Goal: Task Accomplishment & Management: Use online tool/utility

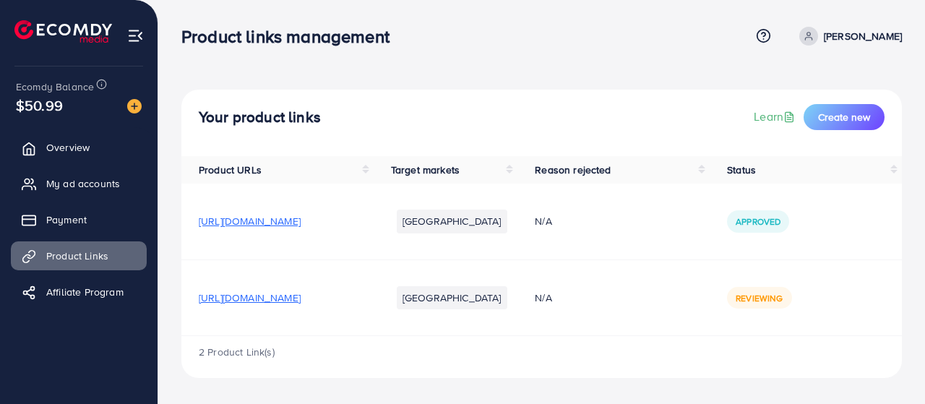
click at [301, 222] on span "[URL][DOMAIN_NAME]" at bounding box center [250, 221] width 102 height 14
click at [301, 216] on span "[URL][DOMAIN_NAME]" at bounding box center [250, 221] width 102 height 14
click at [769, 205] on td "Approved" at bounding box center [806, 222] width 192 height 76
drag, startPoint x: 386, startPoint y: 218, endPoint x: 503, endPoint y: 14, distance: 234.4
click at [503, 14] on nav "Product links management Help Center Contact Support Term and policy About Us […" at bounding box center [541, 35] width 720 height 51
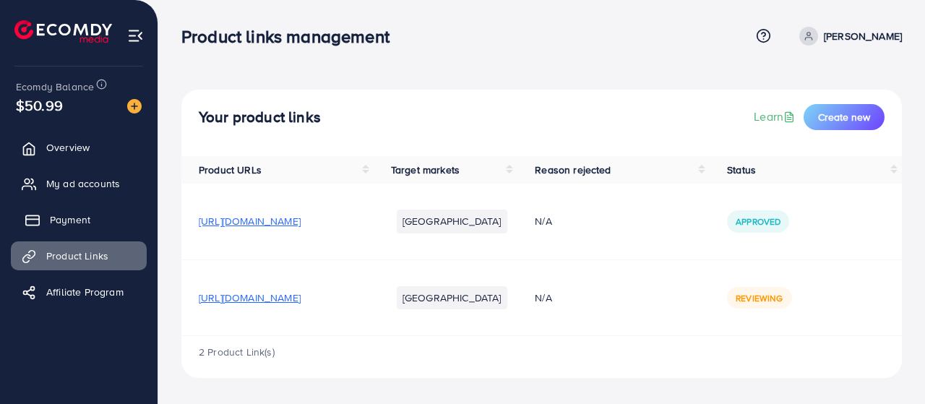
click at [107, 207] on link "Payment" at bounding box center [79, 219] width 136 height 29
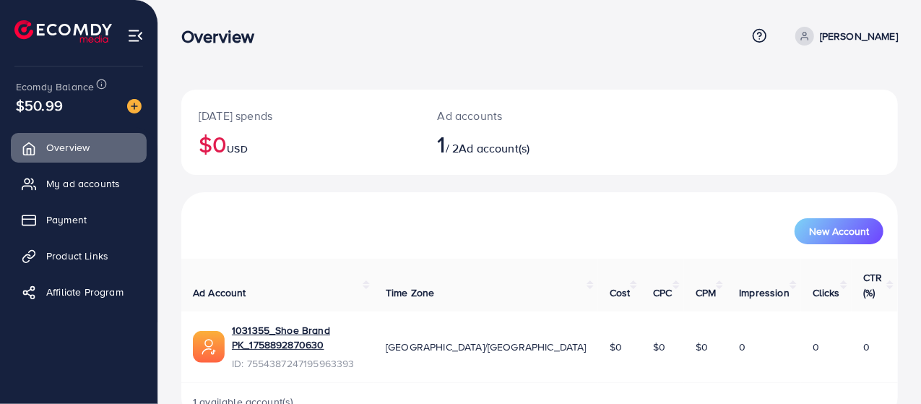
scroll to position [10, 0]
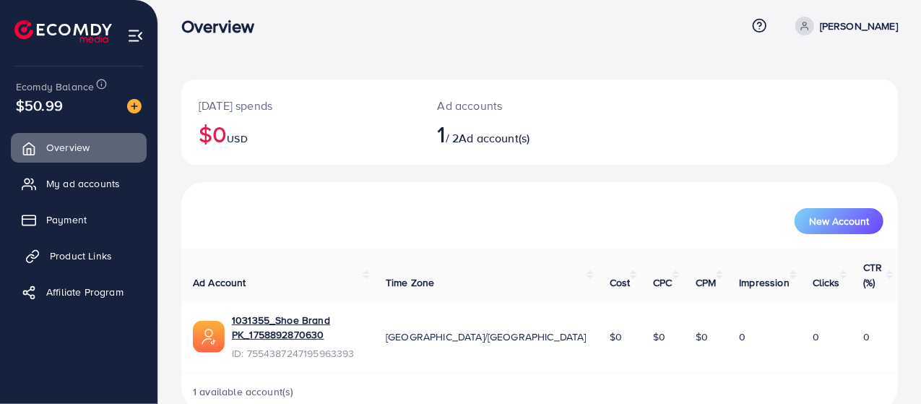
click at [133, 256] on link "Product Links" at bounding box center [79, 255] width 136 height 29
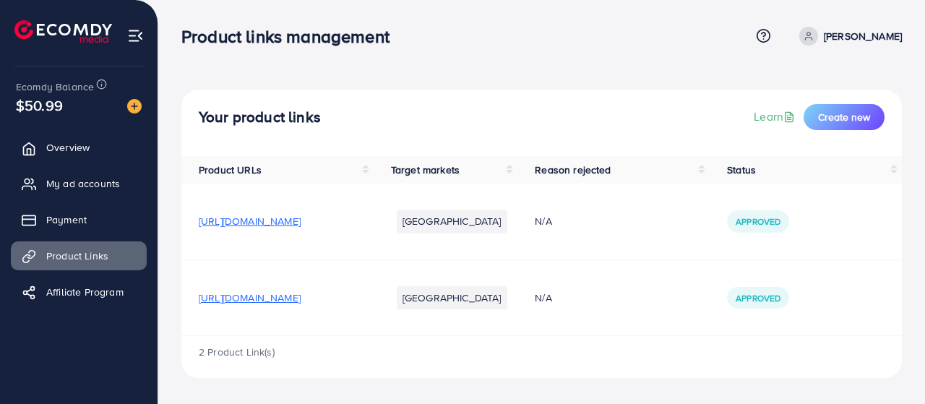
click at [301, 300] on span "[URL][DOMAIN_NAME]" at bounding box center [250, 297] width 102 height 14
click at [852, 121] on span "Create new" at bounding box center [844, 117] width 52 height 14
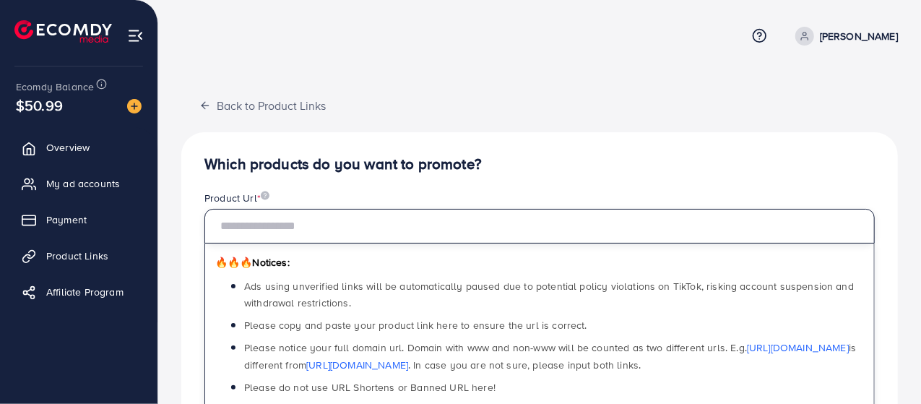
click at [430, 236] on input "text" at bounding box center [540, 226] width 671 height 35
